Goal: Task Accomplishment & Management: Manage account settings

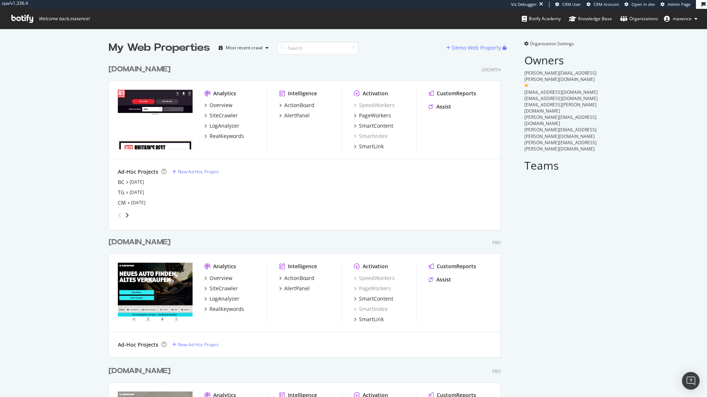
scroll to position [554, 392]
click at [170, 69] on div "www.autoexpress.co.uk" at bounding box center [140, 69] width 62 height 11
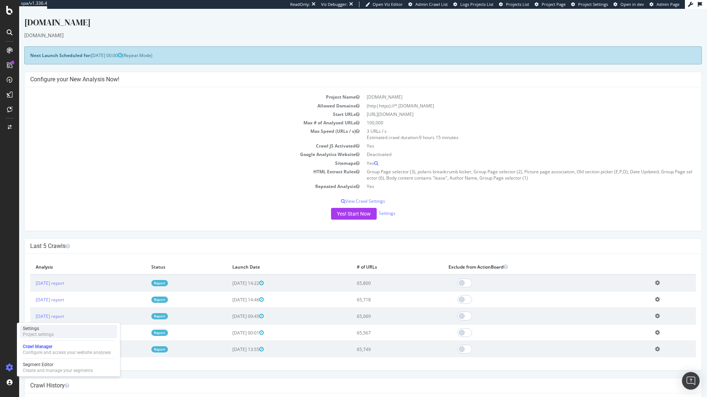
click at [50, 333] on div "Project settings" at bounding box center [38, 335] width 31 height 6
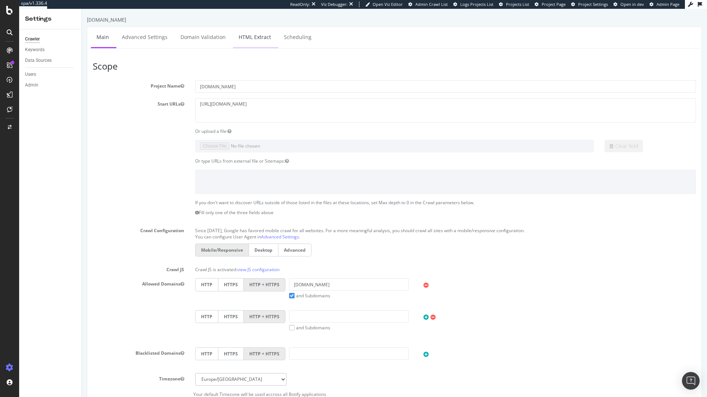
click at [259, 32] on link "HTML Extract" at bounding box center [254, 37] width 43 height 20
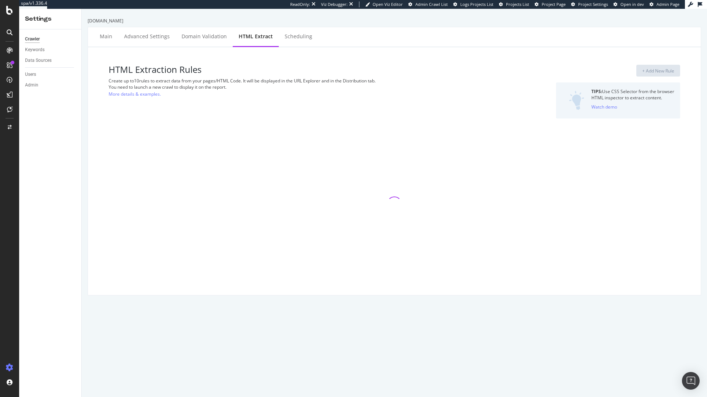
select select "exist"
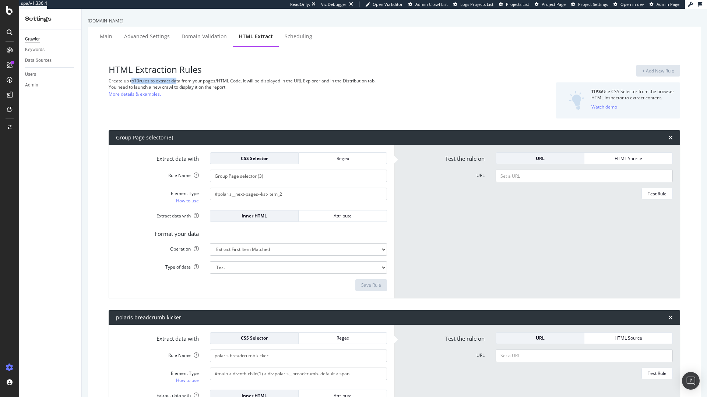
drag, startPoint x: 131, startPoint y: 82, endPoint x: 177, endPoint y: 80, distance: 46.0
click at [177, 80] on div "Create up to 10 rules to extract data from your pages/HTML Code. It will be dis…" at bounding box center [297, 81] width 377 height 6
click at [562, 7] on span "Project Page" at bounding box center [553, 4] width 24 height 6
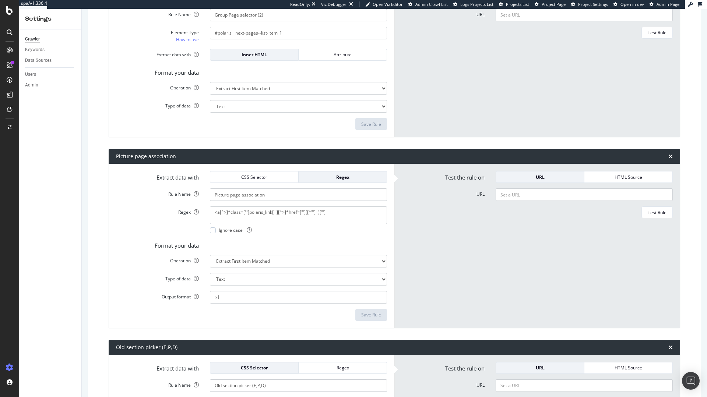
scroll to position [481, 0]
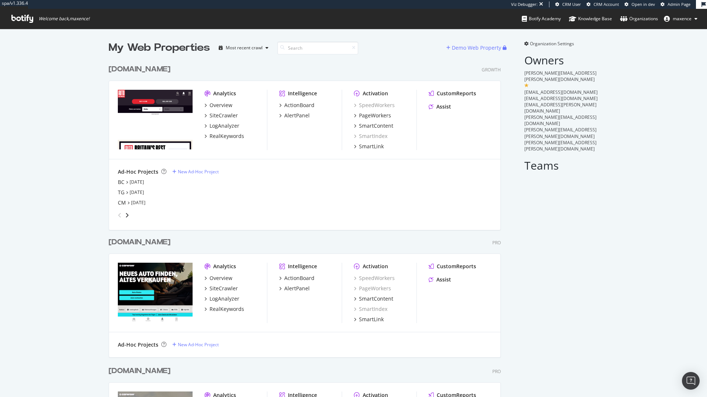
scroll to position [554, 392]
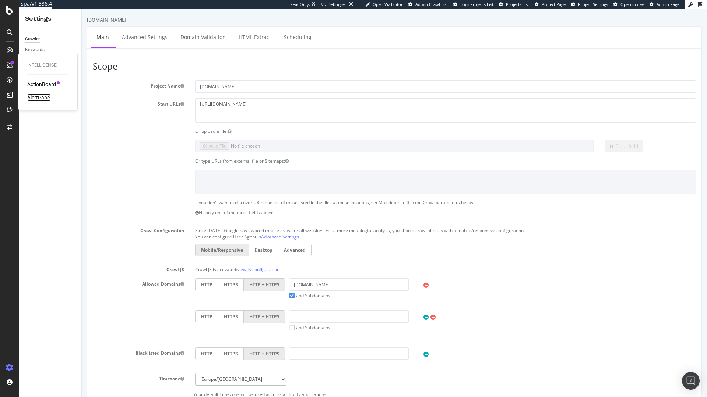
click at [36, 97] on div "AlertPanel" at bounding box center [39, 97] width 24 height 7
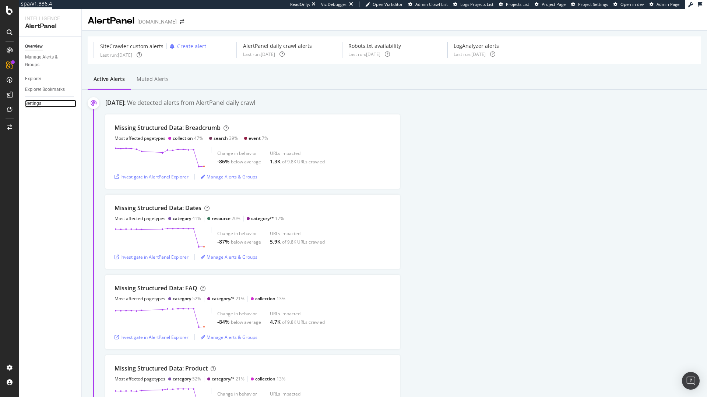
click at [35, 104] on div "Settings" at bounding box center [33, 104] width 16 height 8
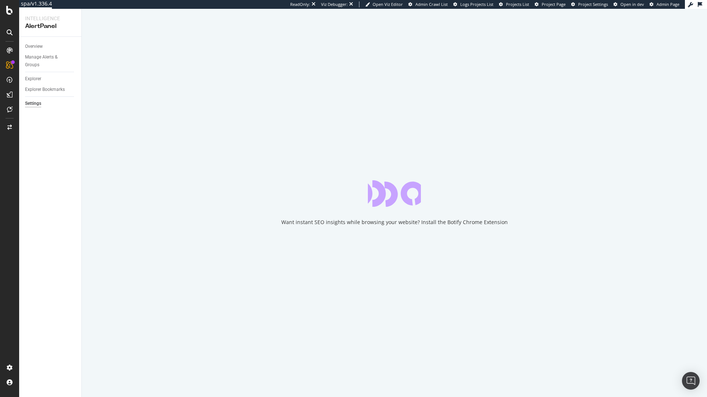
click at [39, 50] on div "Overview" at bounding box center [53, 46] width 56 height 11
select select "21"
select select "30"
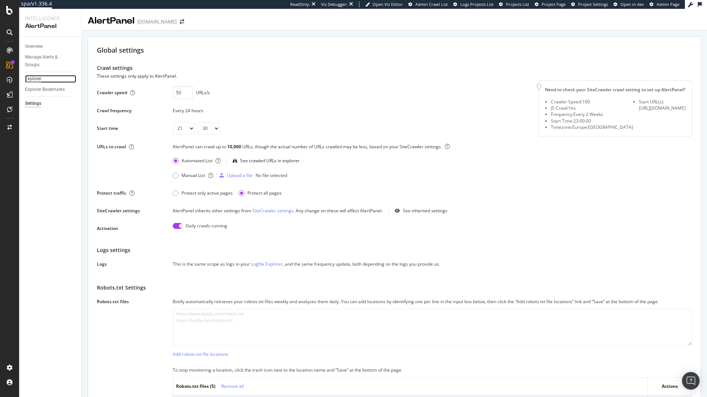
click at [36, 78] on div "Explorer" at bounding box center [33, 79] width 16 height 8
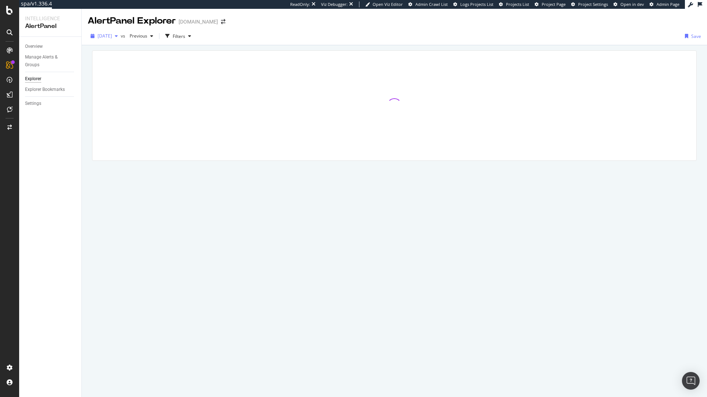
click at [112, 35] on span "2025 Aug. 18th" at bounding box center [105, 36] width 14 height 6
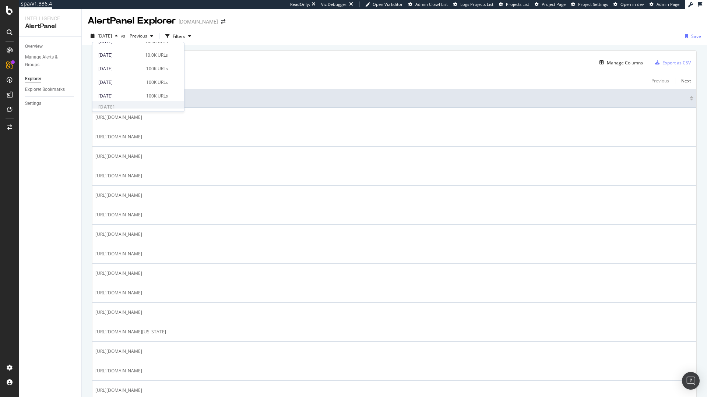
scroll to position [208, 0]
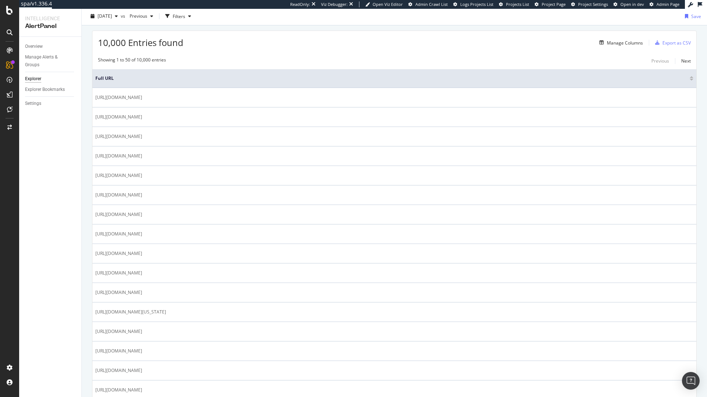
scroll to position [0, 0]
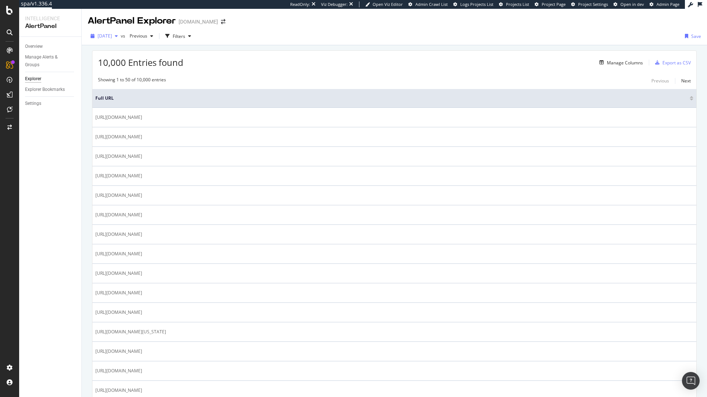
click at [121, 39] on div "2025 Aug. 18th" at bounding box center [104, 36] width 33 height 11
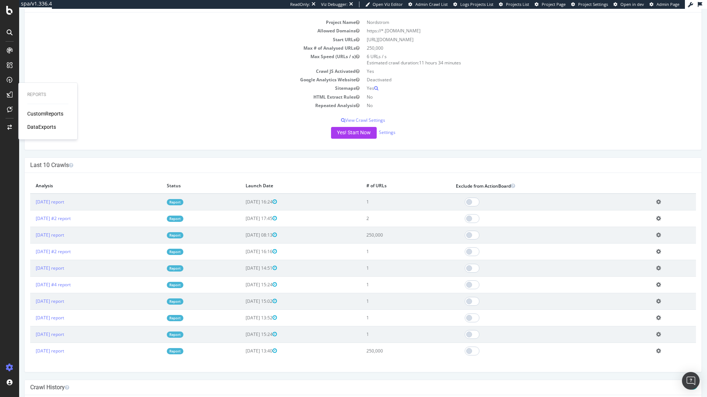
scroll to position [155, 0]
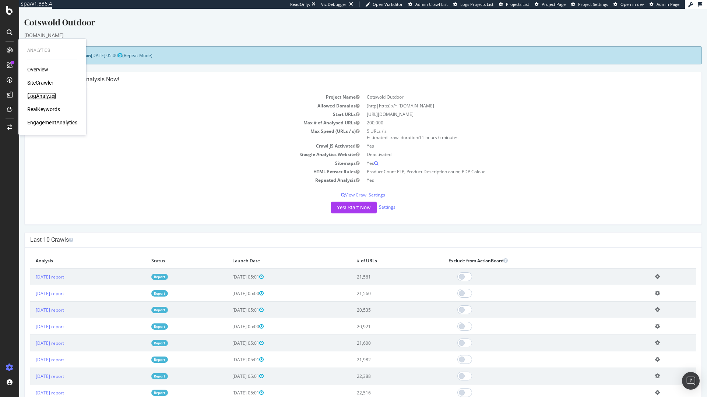
click at [43, 96] on div "LogAnalyzer" at bounding box center [41, 95] width 29 height 7
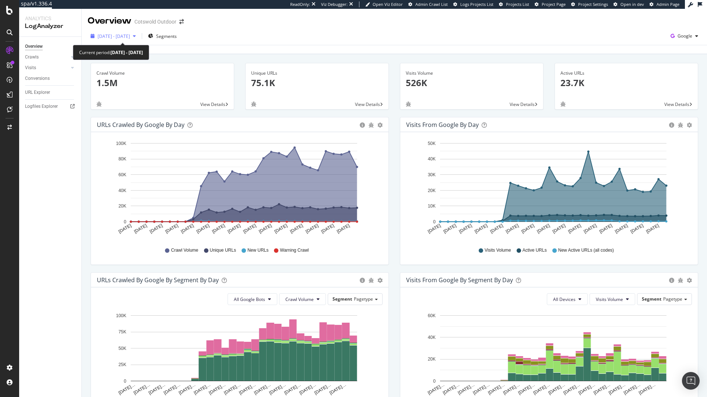
click at [130, 35] on span "[DATE] - [DATE]" at bounding box center [114, 36] width 32 height 6
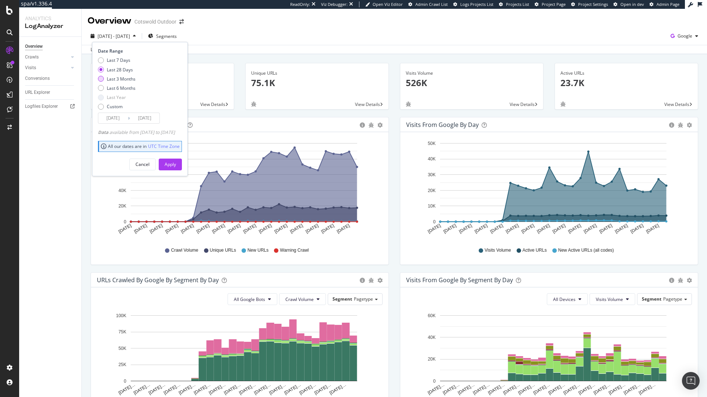
click at [133, 79] on div "Last 3 Months" at bounding box center [121, 79] width 29 height 6
type input "[DATE]"
click at [182, 167] on button "Apply" at bounding box center [170, 165] width 23 height 12
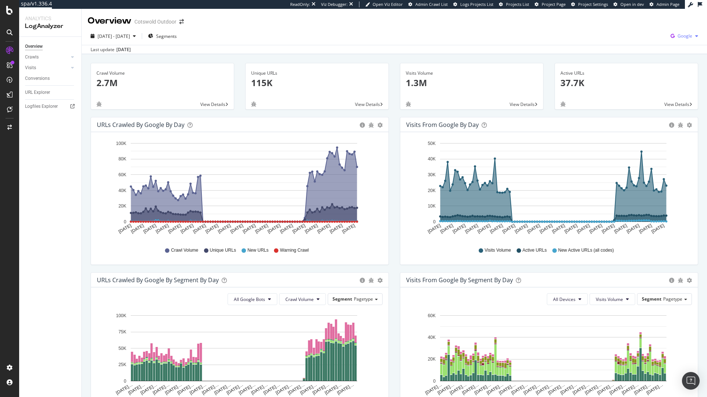
click at [683, 34] on span "Google" at bounding box center [684, 36] width 15 height 6
click at [648, 59] on span "Other AI Bots" at bounding box center [642, 56] width 27 height 7
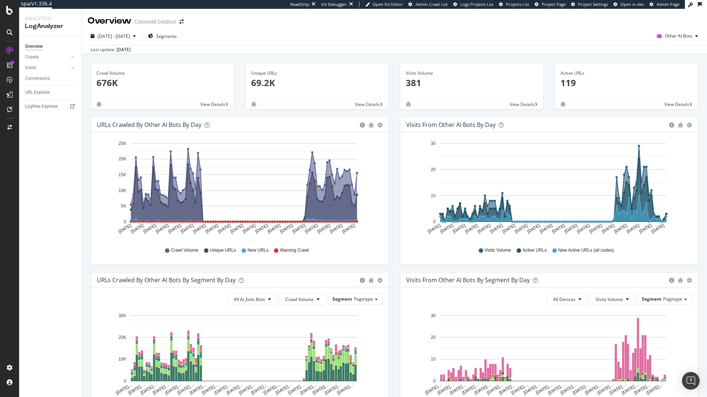
drag, startPoint x: 674, startPoint y: 40, endPoint x: 374, endPoint y: 238, distance: 359.0
click at [374, 239] on div "Overview Cotswold Outdoor [DATE] - [DATE] Segments Other AI Bots Last update [D…" at bounding box center [394, 203] width 625 height 388
